Goal: Task Accomplishment & Management: Manage account settings

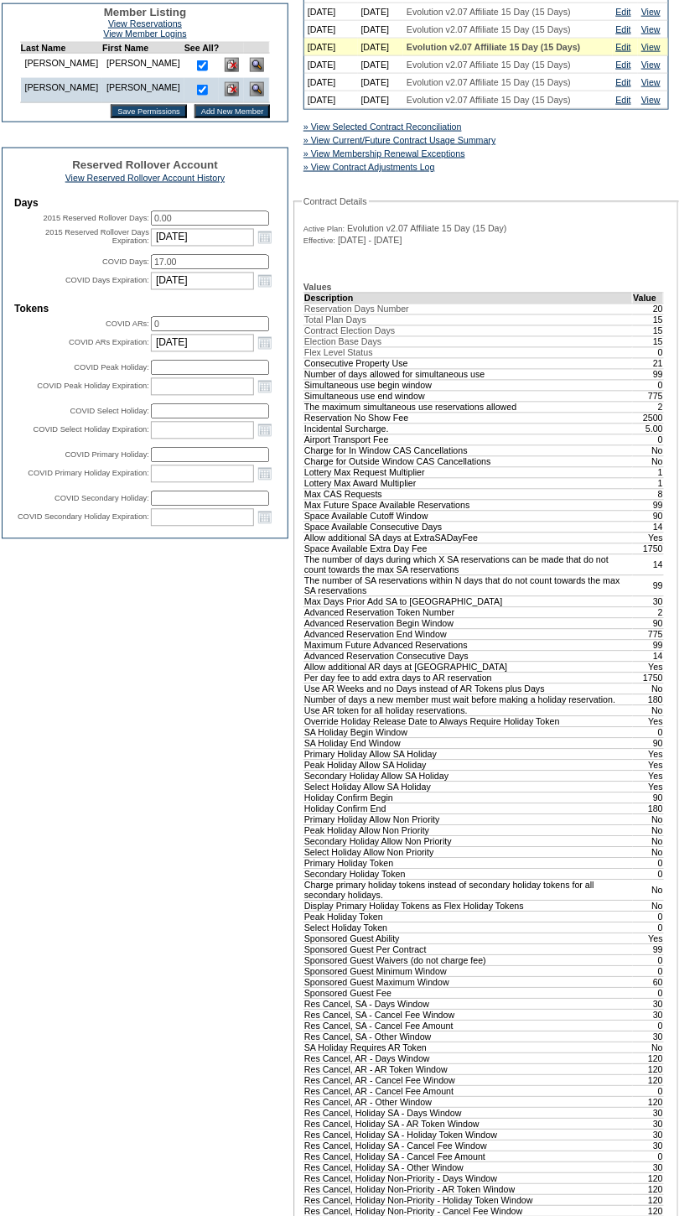
scroll to position [533, 0]
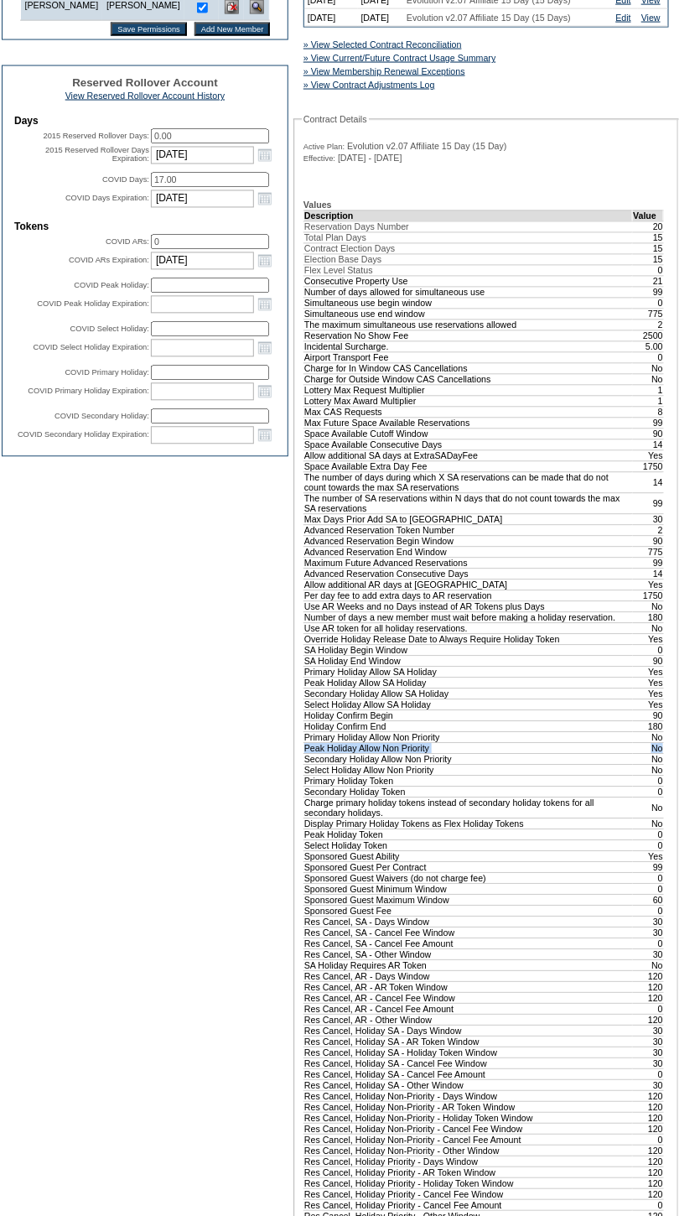
drag, startPoint x: 304, startPoint y: 1024, endPoint x: 660, endPoint y: 1023, distance: 355.6
click at [660, 754] on tr "Peak Holiday Allow Non Priority No" at bounding box center [484, 748] width 360 height 11
click at [210, 865] on td "Edit Membership Club: Exclusive Resorts Base Plan: Evolution v2.07 Affiliate 15…" at bounding box center [145, 553] width 287 height 1860
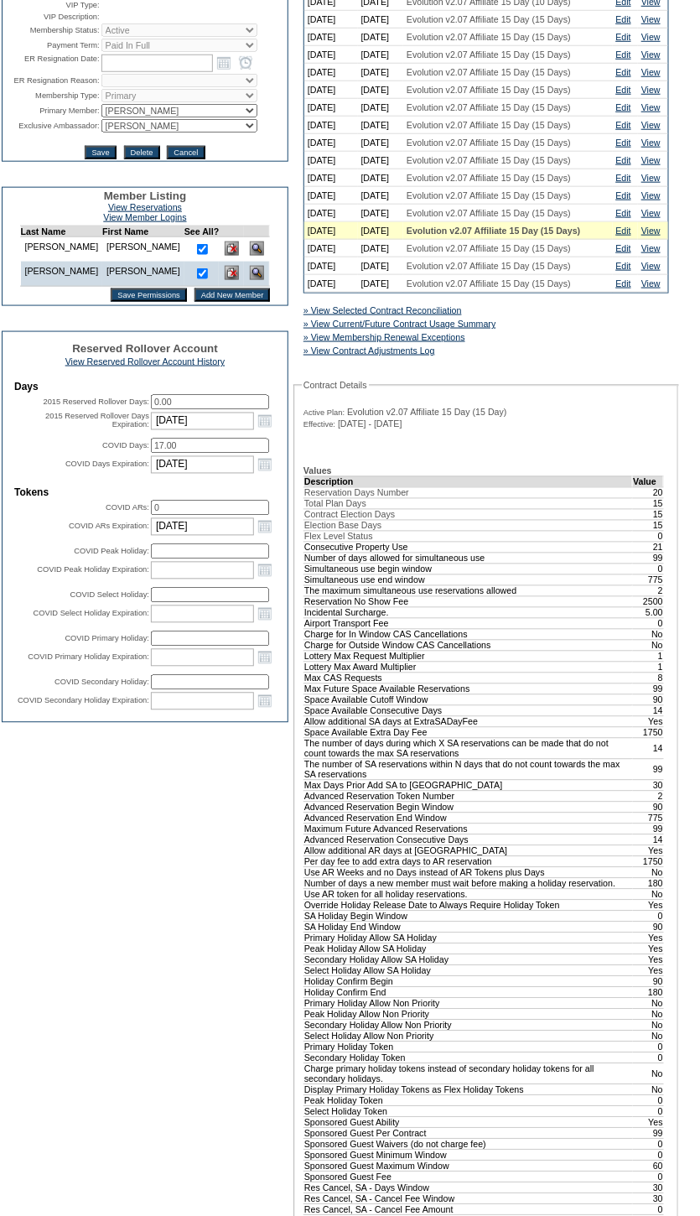
scroll to position [0, 0]
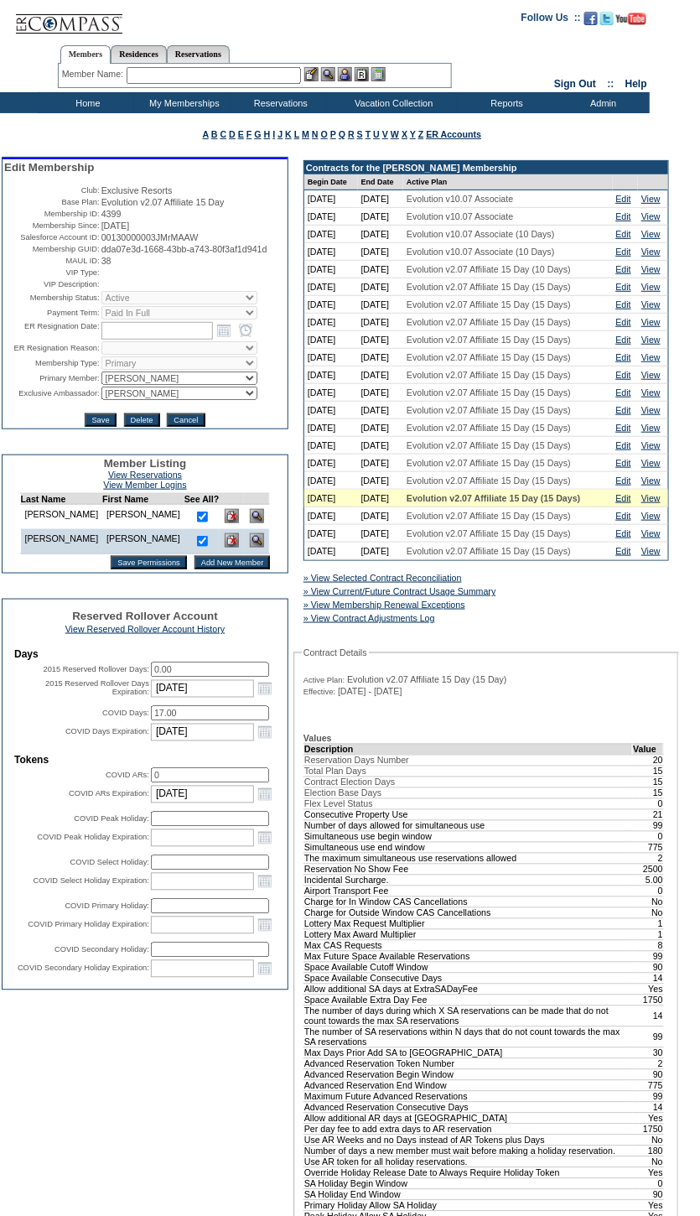
click at [230, 78] on input "text" at bounding box center [214, 75] width 174 height 17
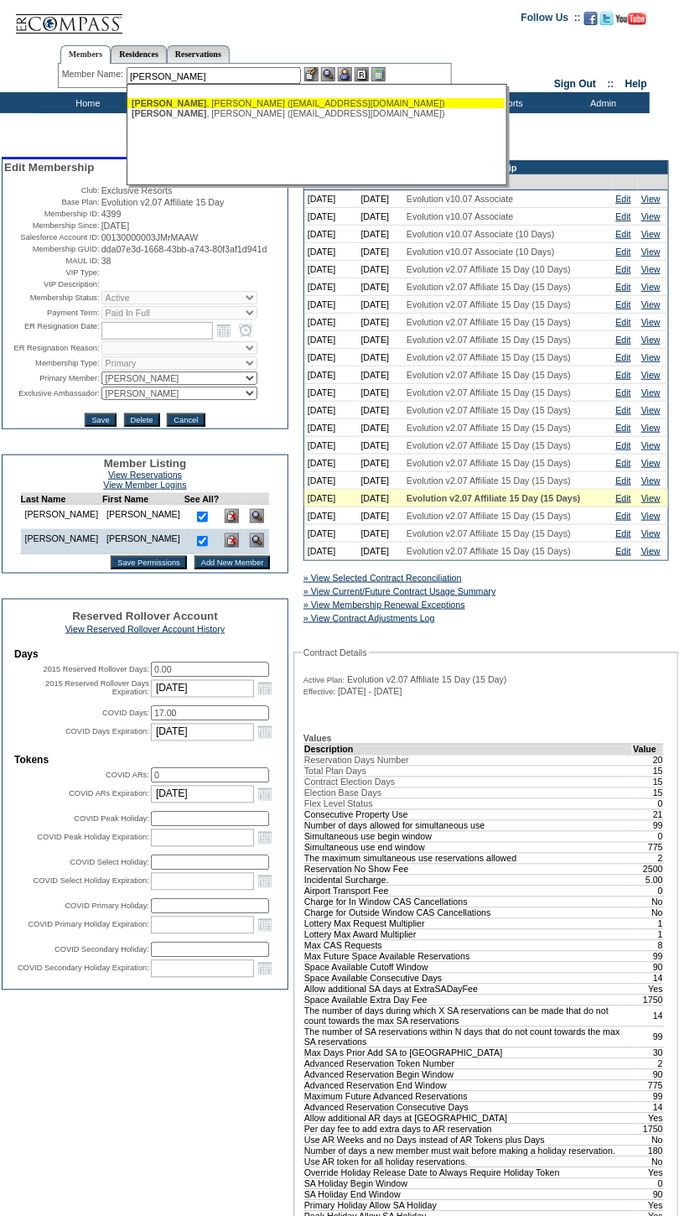
click at [257, 101] on div "[PERSON_NAME] ([EMAIL_ADDRESS][DOMAIN_NAME])" at bounding box center [316, 103] width 369 height 10
type input "[PERSON_NAME] ([EMAIL_ADDRESS][DOMAIN_NAME])"
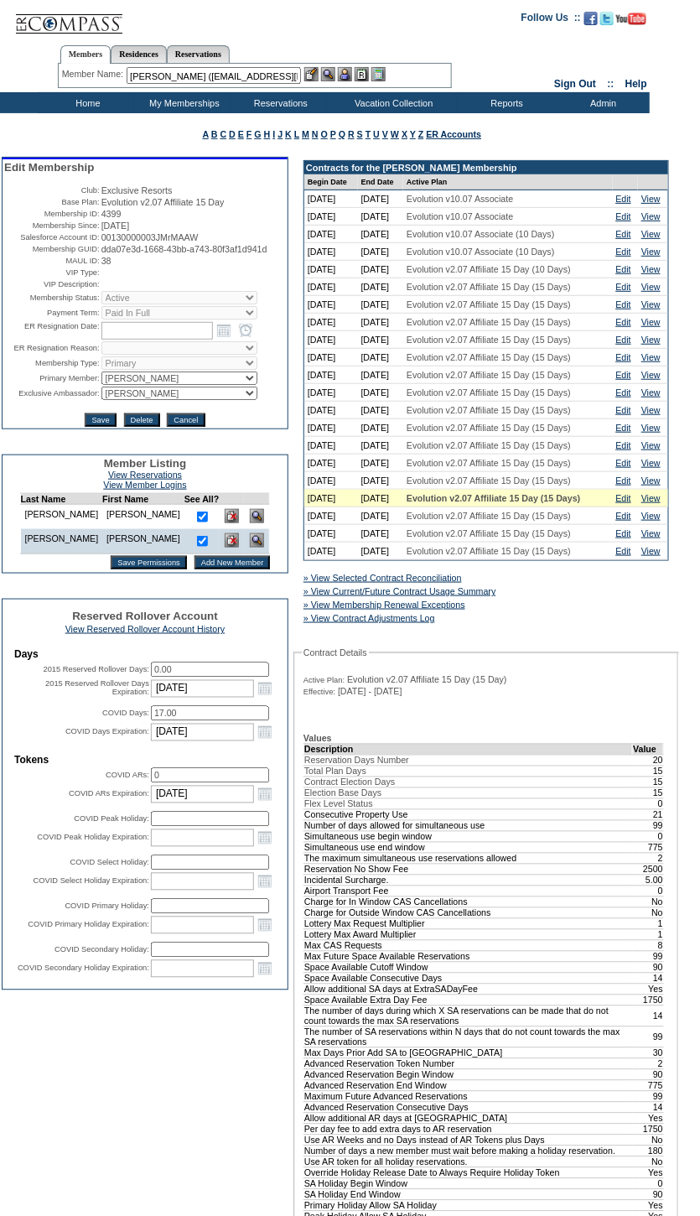
click at [344, 74] on img at bounding box center [345, 74] width 14 height 14
click at [330, 74] on img at bounding box center [328, 74] width 14 height 14
